Goal: Transaction & Acquisition: Book appointment/travel/reservation

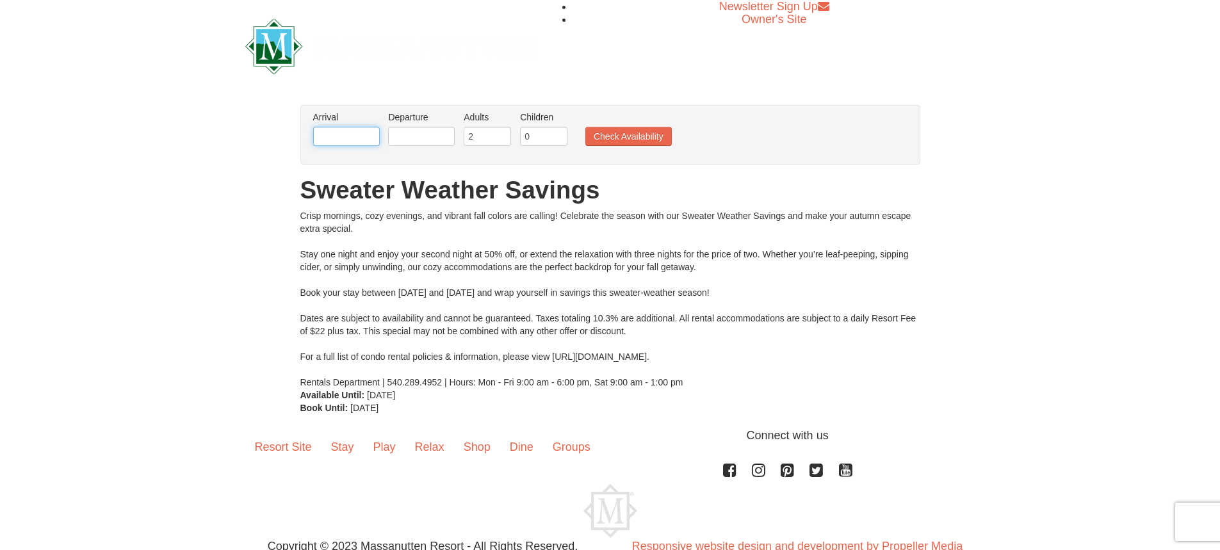
click at [351, 134] on input "text" at bounding box center [346, 136] width 67 height 19
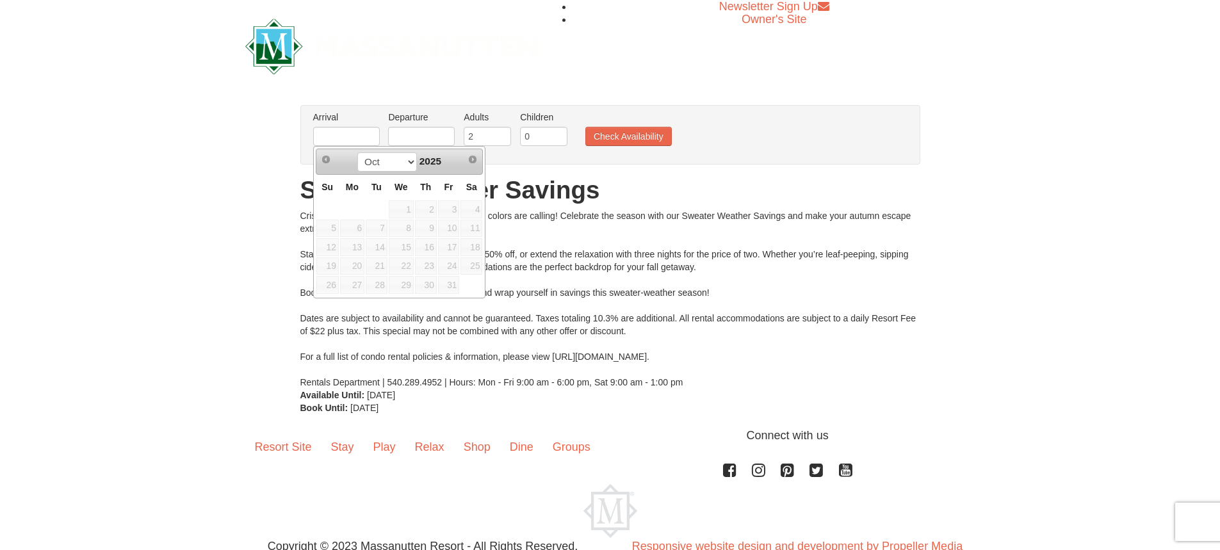
click at [448, 247] on span "17" at bounding box center [449, 247] width 22 height 18
click at [580, 262] on div "Crisp mornings, cozy evenings, and vibrant fall colors are calling! Celebrate t…" at bounding box center [610, 298] width 620 height 179
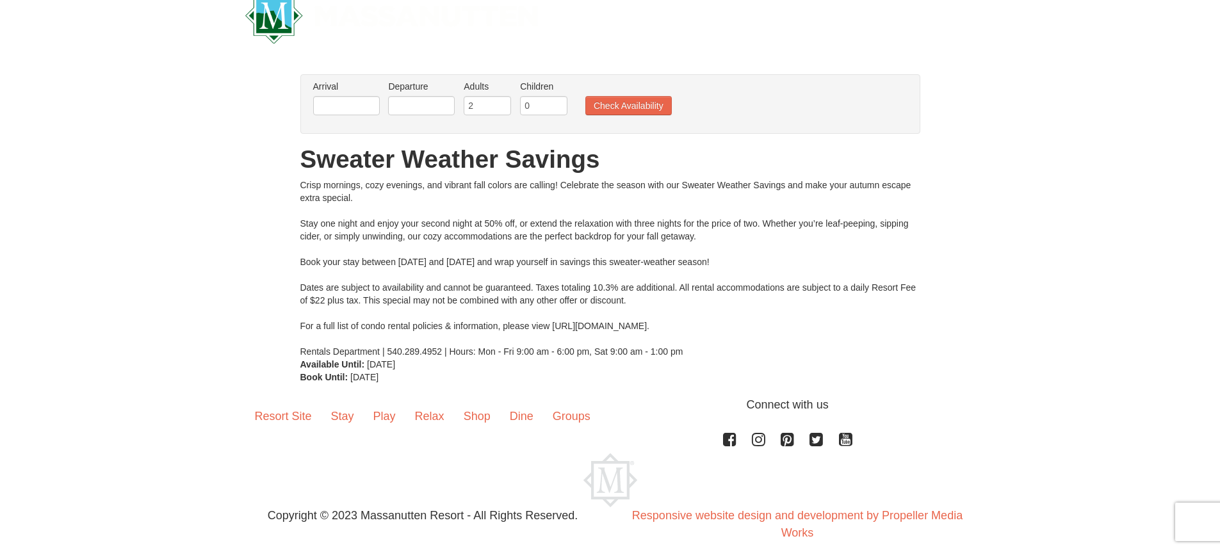
scroll to position [47, 0]
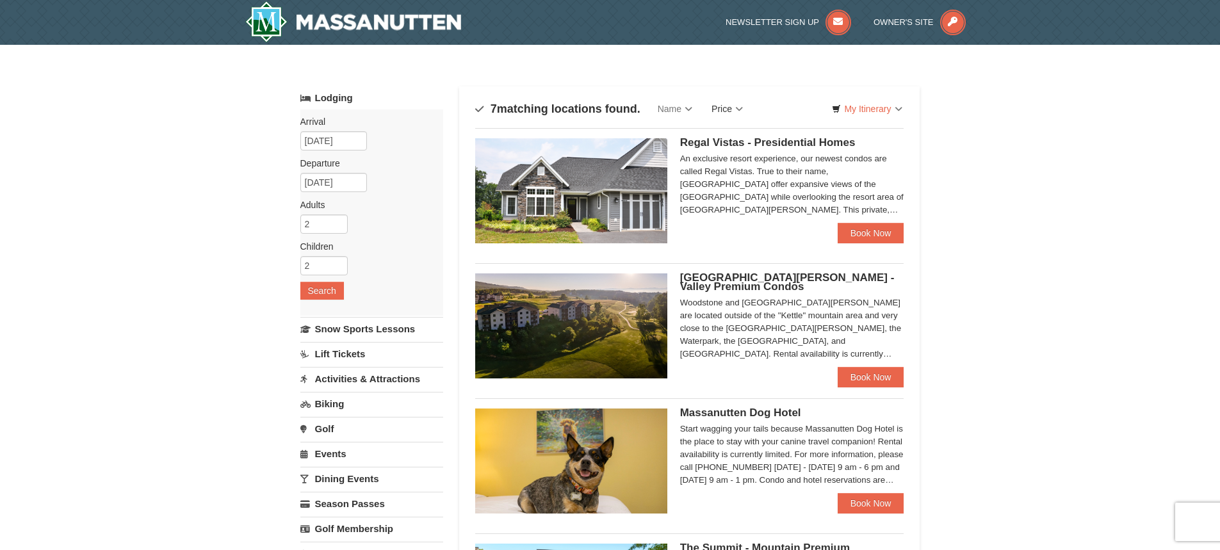
click at [728, 110] on link "Price" at bounding box center [727, 109] width 51 height 26
click at [745, 135] on link "Price (Low to High)" at bounding box center [754, 135] width 102 height 17
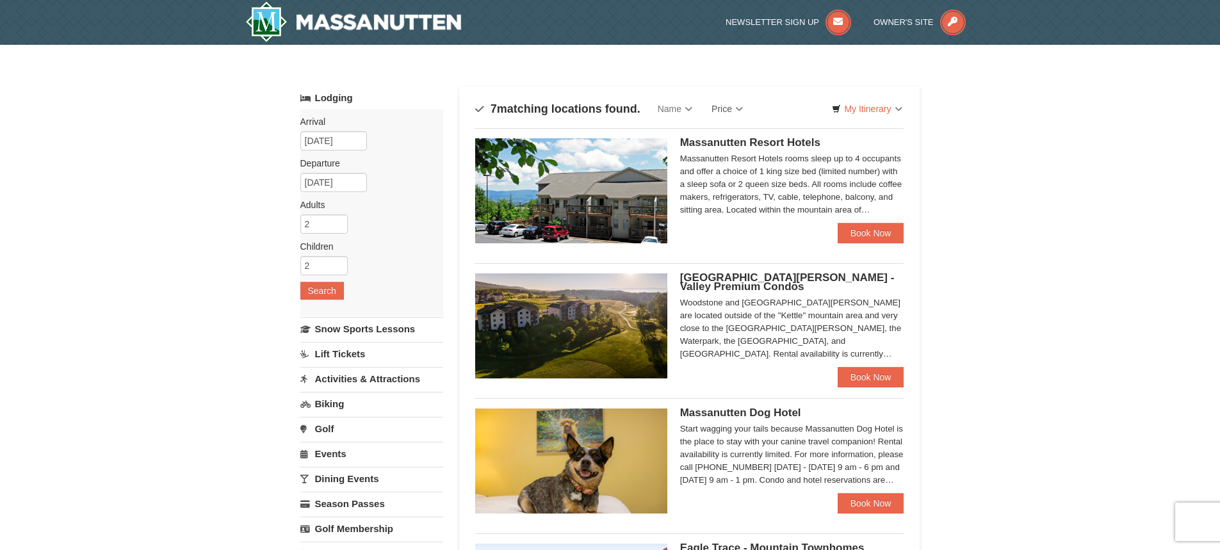
click at [871, 231] on link "Book Now" at bounding box center [871, 233] width 67 height 20
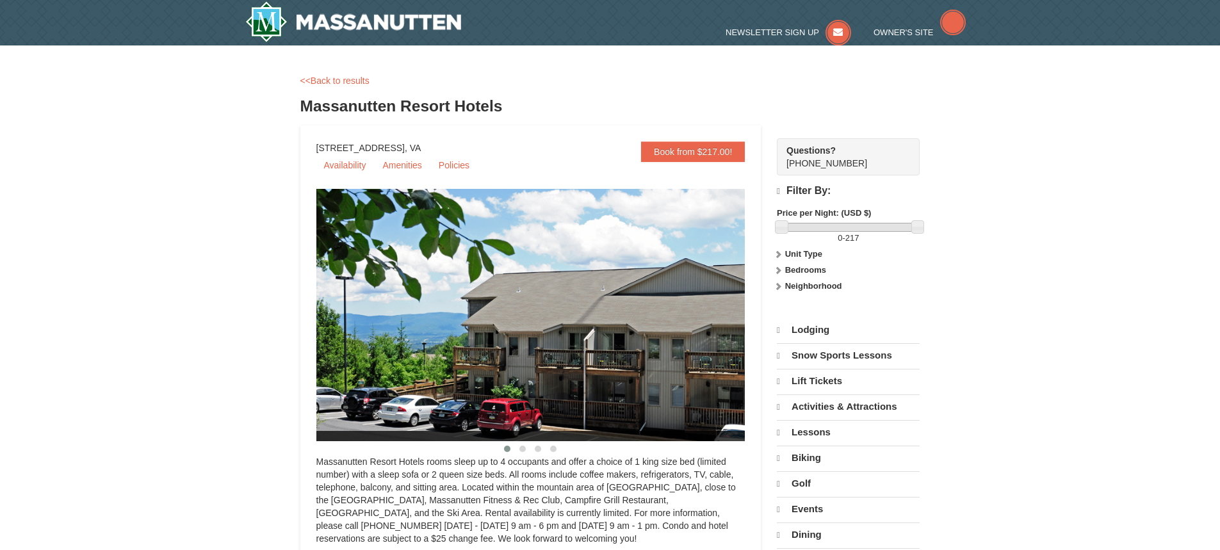
select select "10"
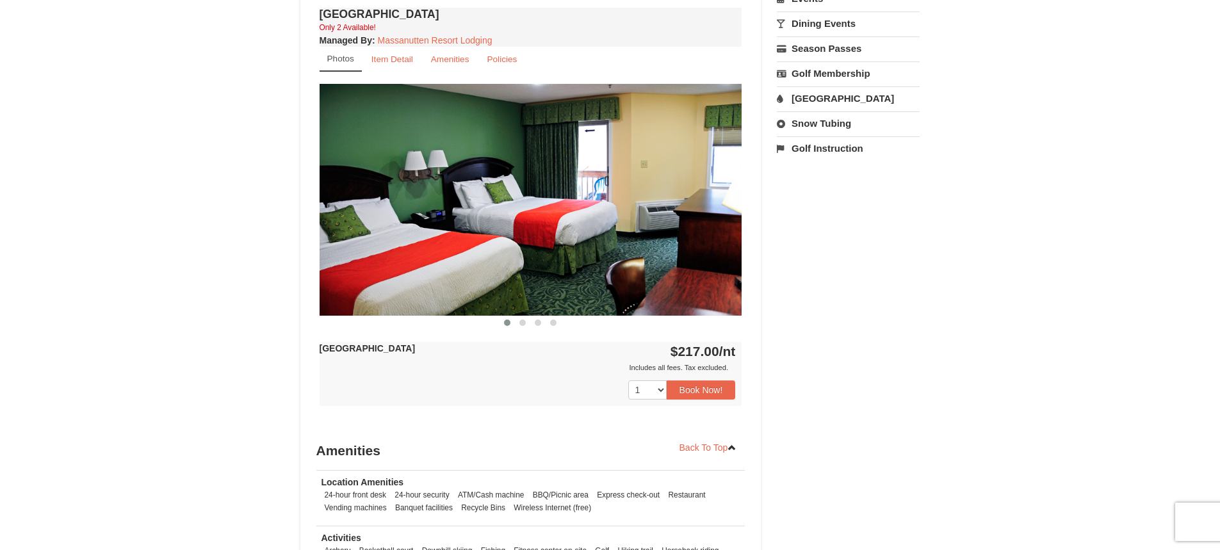
scroll to position [448, 0]
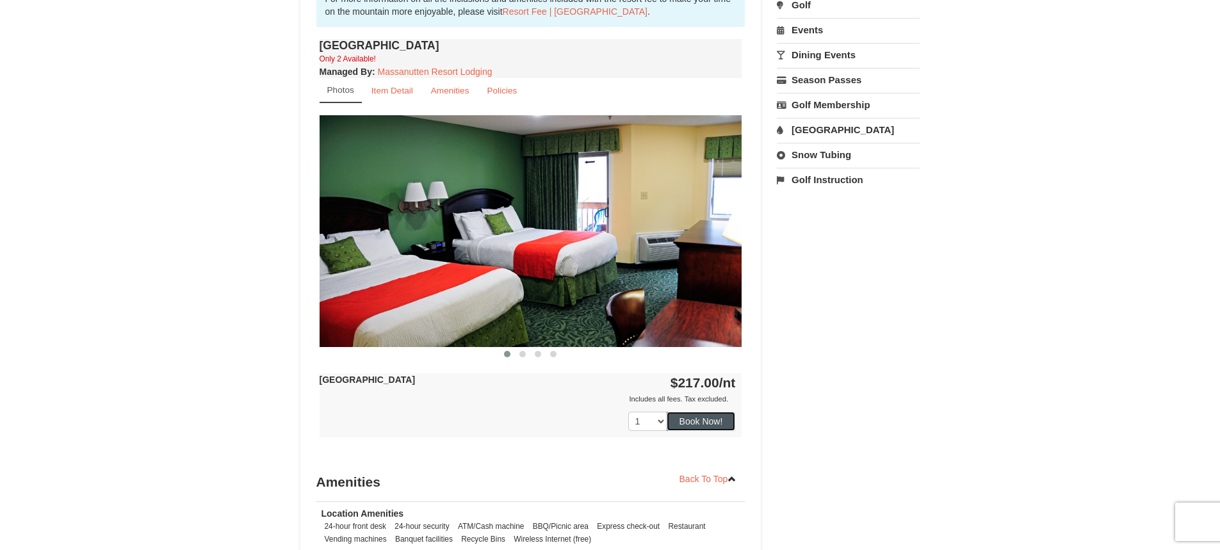
click at [691, 425] on button "Book Now!" at bounding box center [701, 421] width 69 height 19
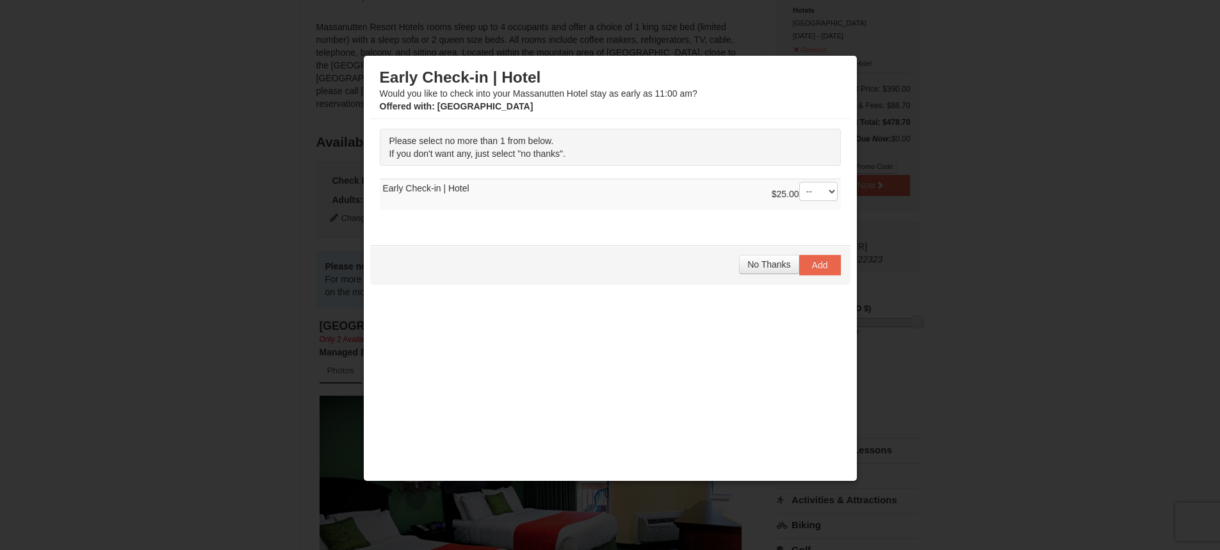
scroll to position [125, 0]
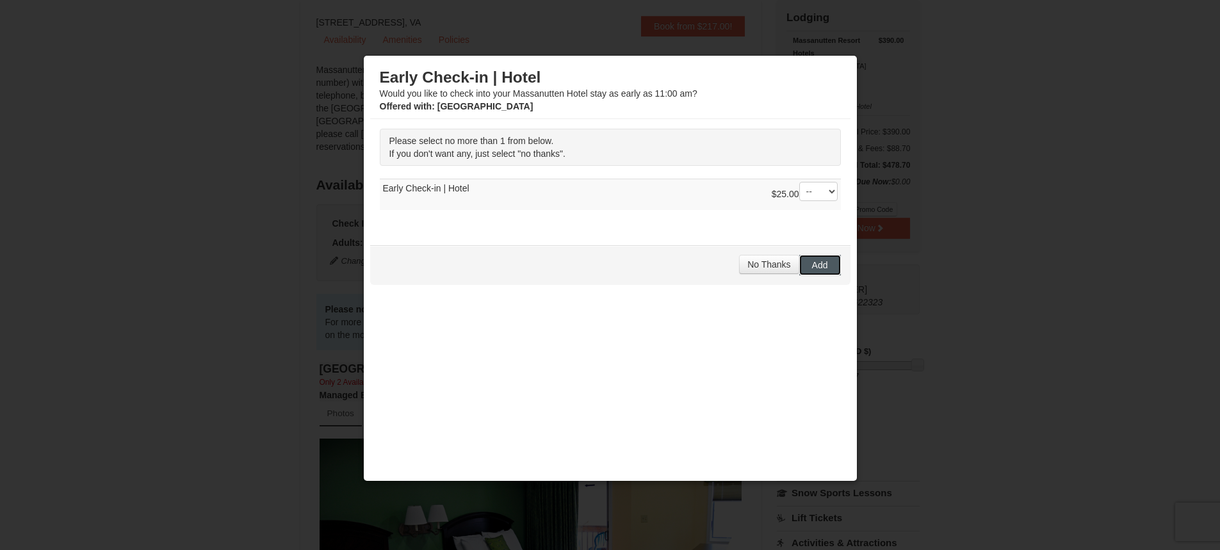
click at [799, 261] on button "Add" at bounding box center [820, 265] width 42 height 20
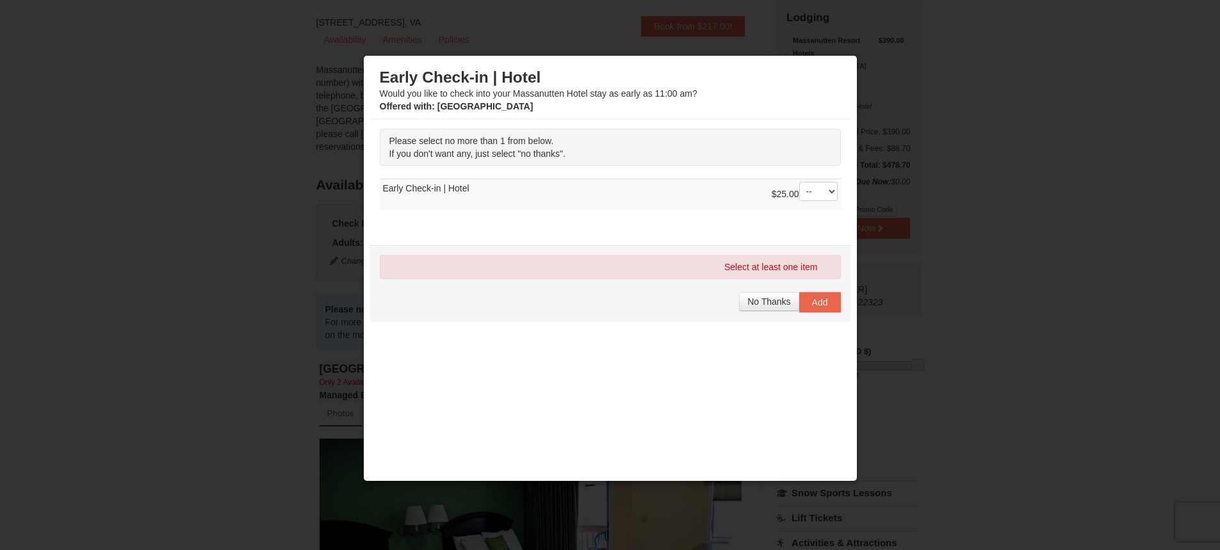
click at [689, 249] on div "Select at least one item No Thanks Add" at bounding box center [610, 283] width 480 height 77
click at [812, 192] on select "-- 01" at bounding box center [818, 191] width 38 height 19
click at [799, 182] on select "-- 01" at bounding box center [818, 191] width 38 height 19
click at [786, 270] on div "Select at least one item" at bounding box center [610, 267] width 461 height 24
drag, startPoint x: 461, startPoint y: 188, endPoint x: 478, endPoint y: 188, distance: 16.7
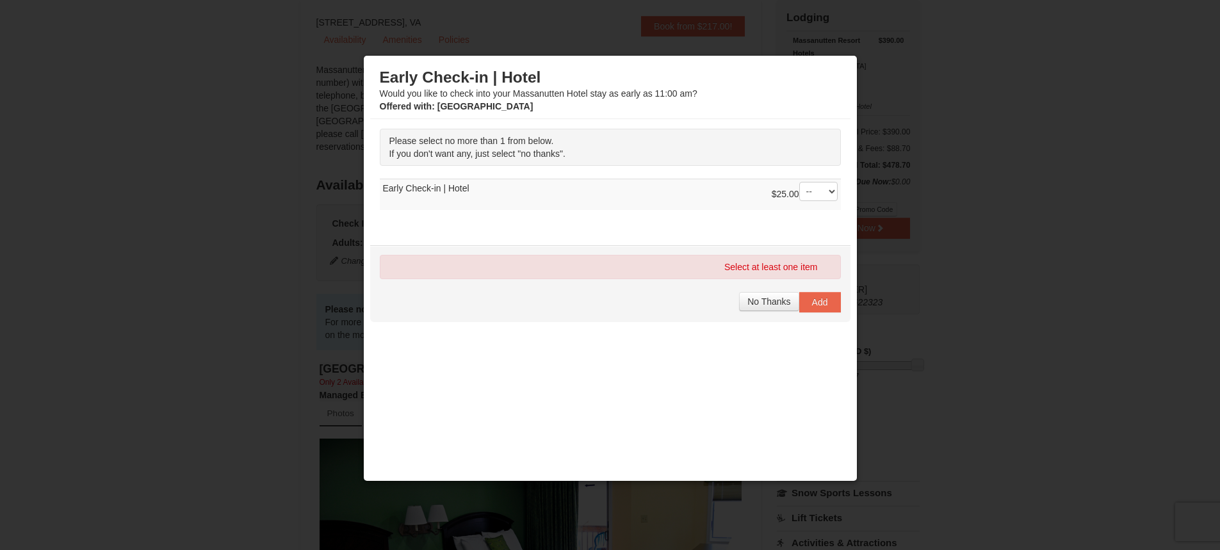
click at [461, 189] on td "$25.00 -- 01 Early Check-in | Hotel" at bounding box center [610, 194] width 461 height 31
click at [748, 300] on span "No Thanks" at bounding box center [769, 302] width 43 height 10
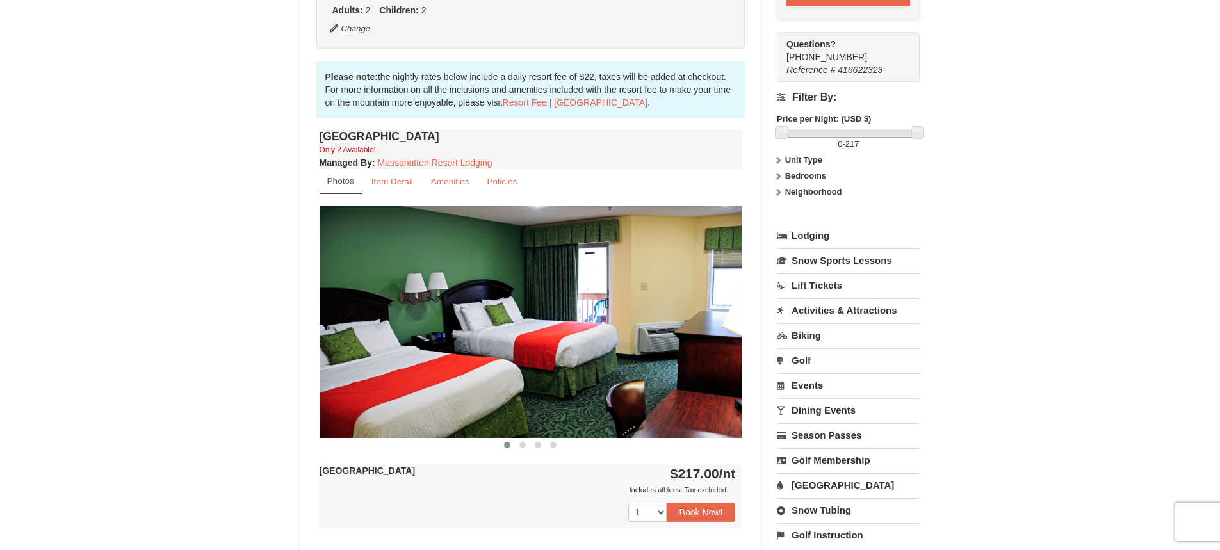
scroll to position [445, 0]
